Goal: Find specific page/section: Find specific page/section

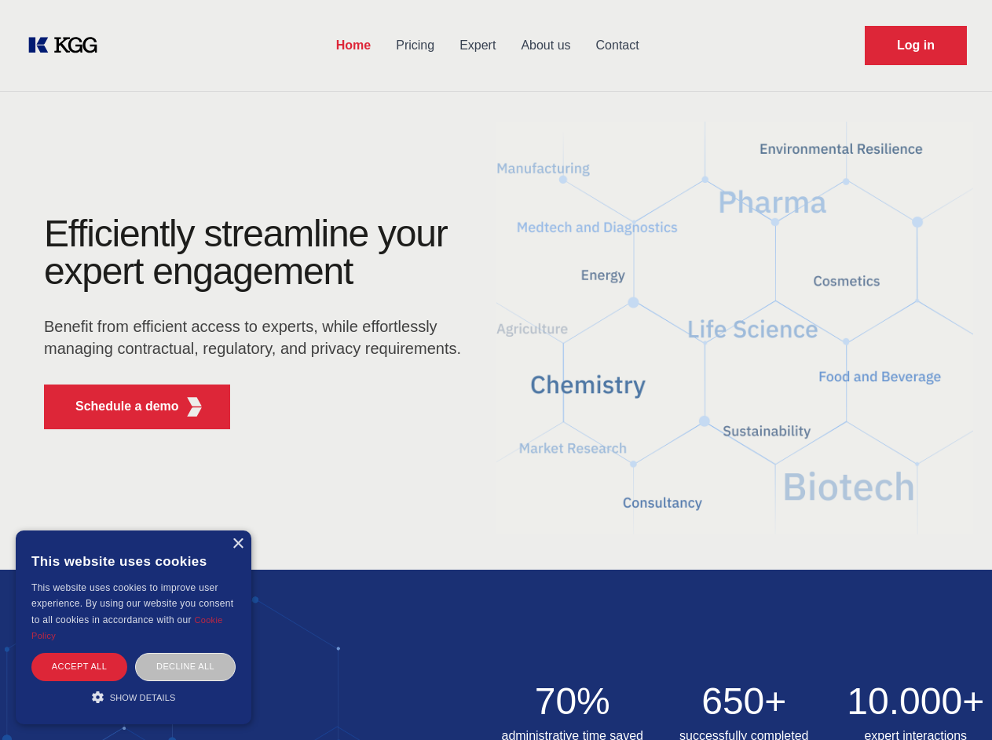
click at [495, 370] on div "Efficiently streamline your expert engagement Benefit from efficient access to …" at bounding box center [257, 328] width 477 height 227
click at [118, 407] on p "Schedule a demo" at bounding box center [127, 406] width 104 height 19
click at [237, 544] on div "× This website uses cookies This website uses cookies to improve user experienc…" at bounding box center [134, 628] width 236 height 194
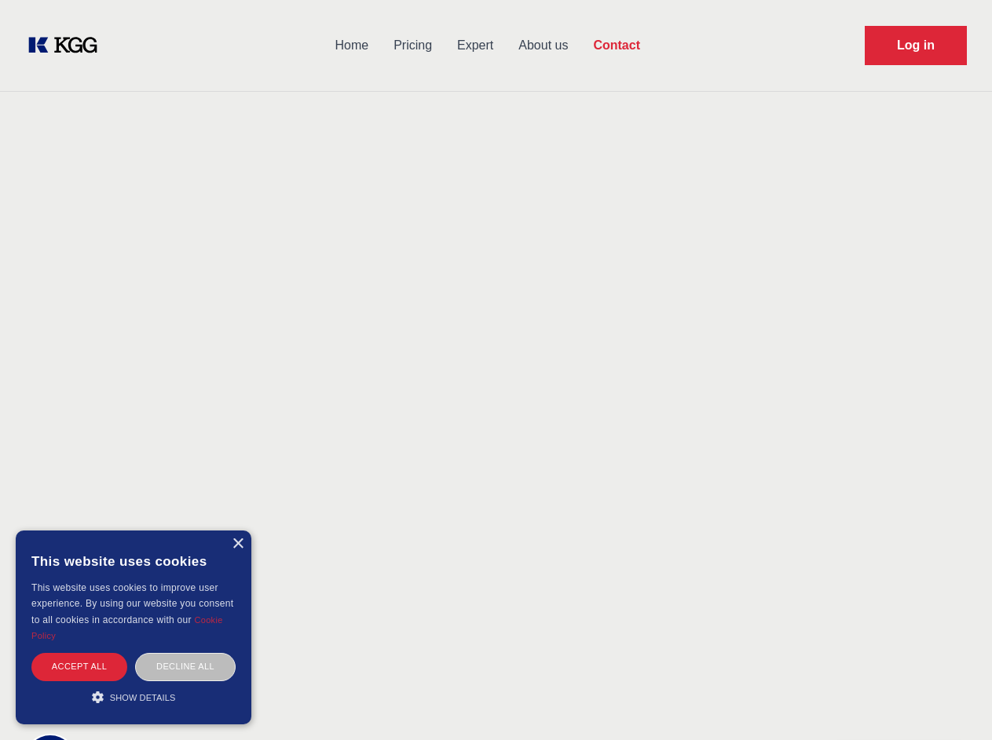
click at [79, 667] on div "Accept all" at bounding box center [79, 666] width 96 height 27
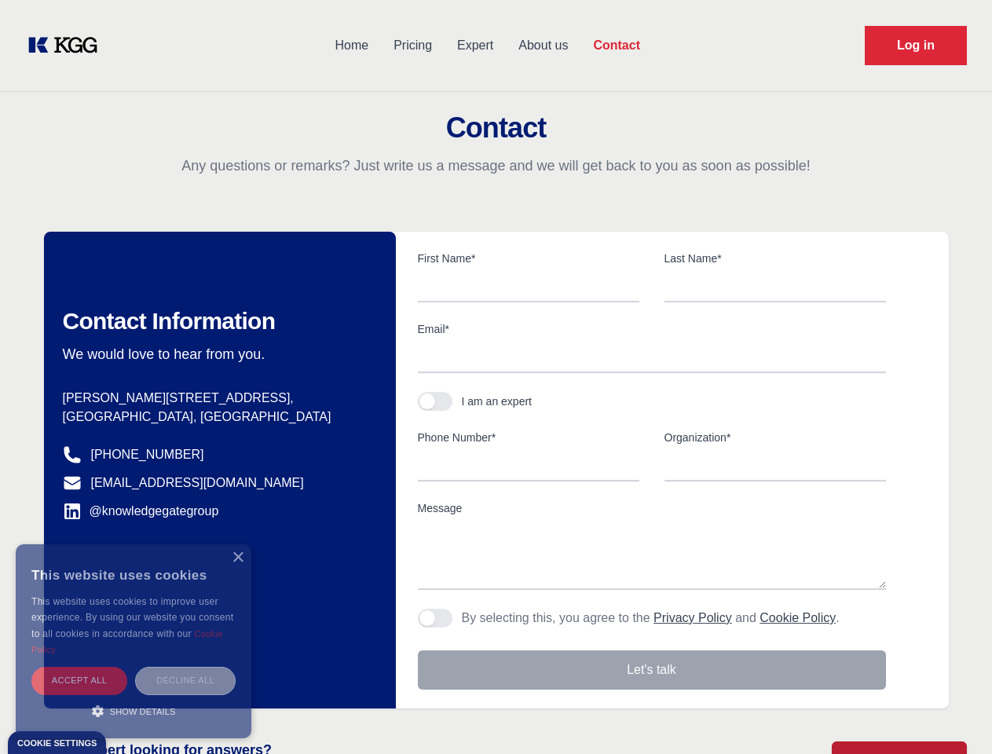
click at [185, 667] on div "Decline all" at bounding box center [185, 680] width 100 height 27
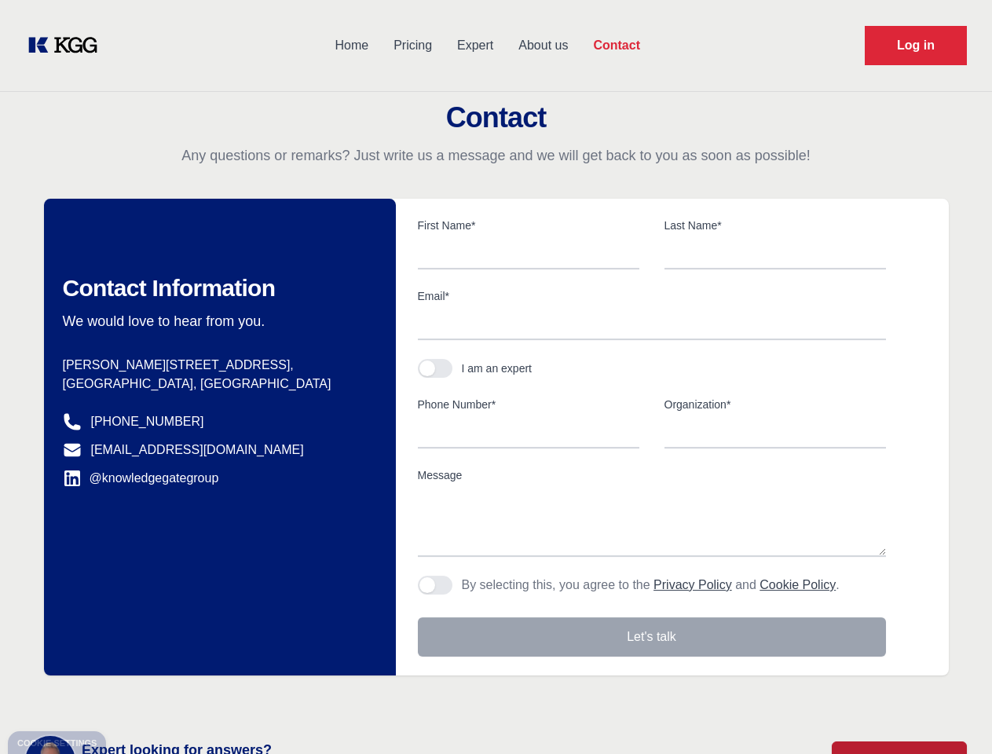
click at [133, 697] on main "Contact Any questions or remarks? Just write us a message and we will get back …" at bounding box center [496, 408] width 992 height 817
